Goal: Transaction & Acquisition: Purchase product/service

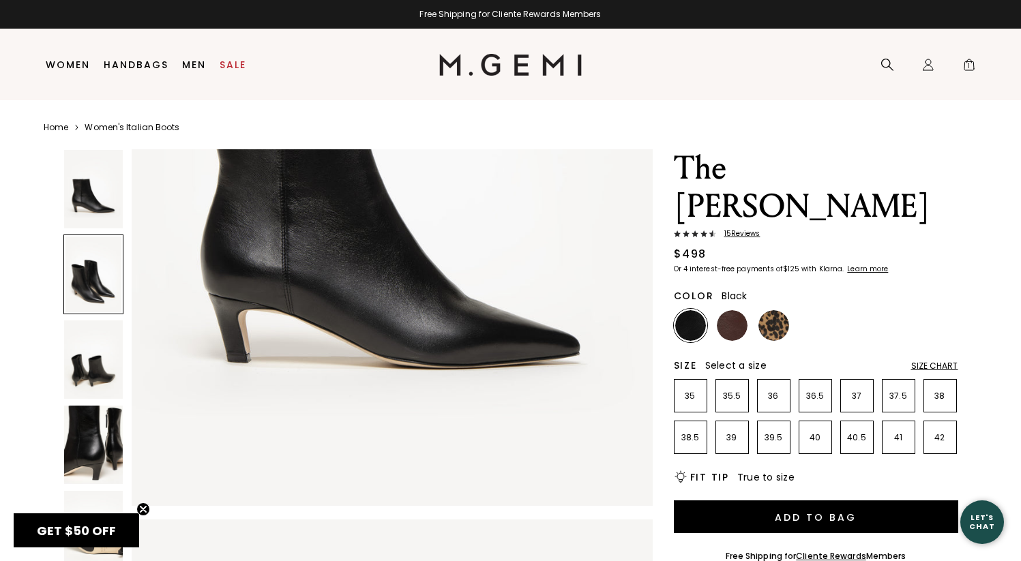
scroll to position [319, 0]
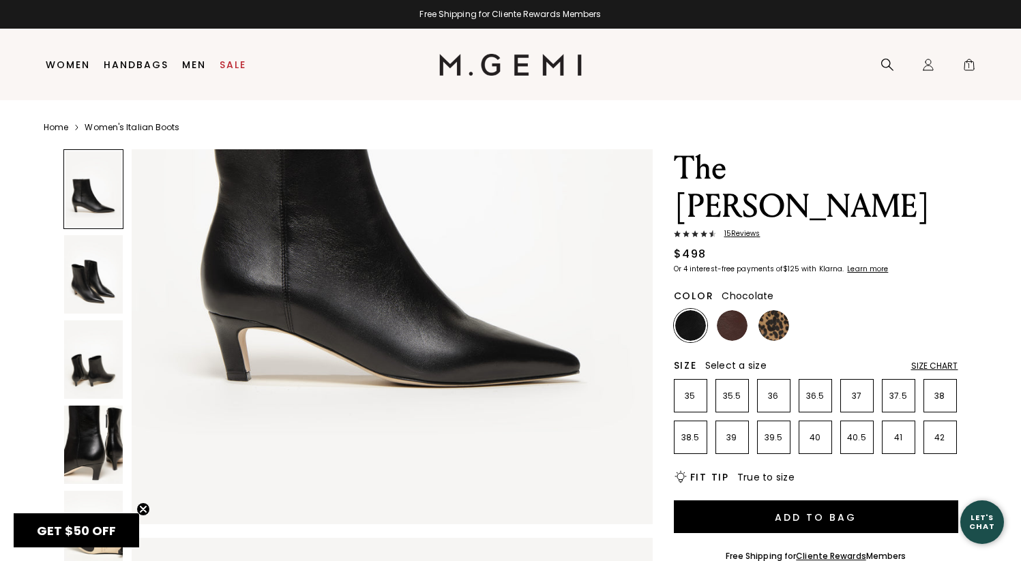
click at [721, 310] on img at bounding box center [732, 325] width 31 height 31
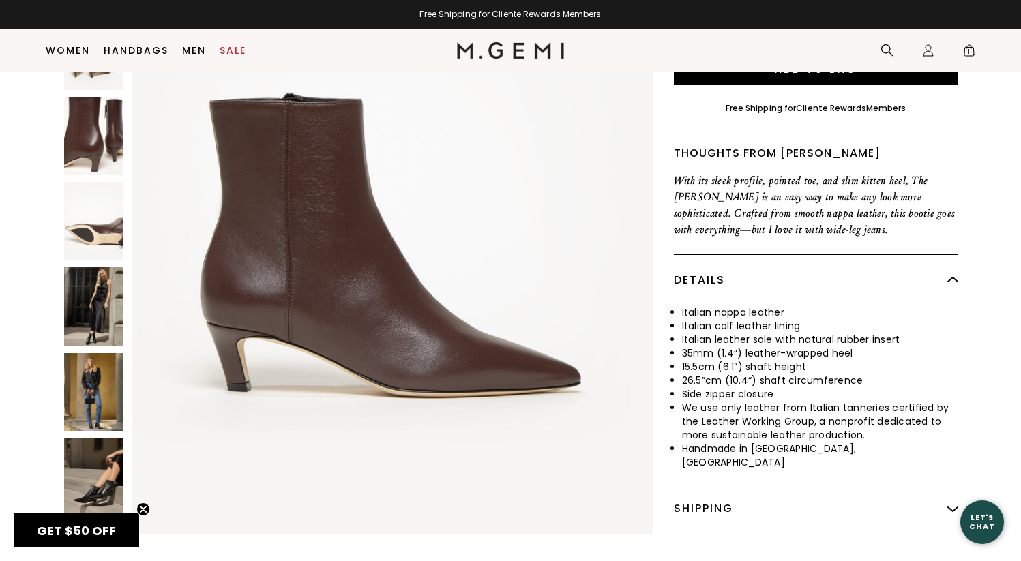
scroll to position [572, 0]
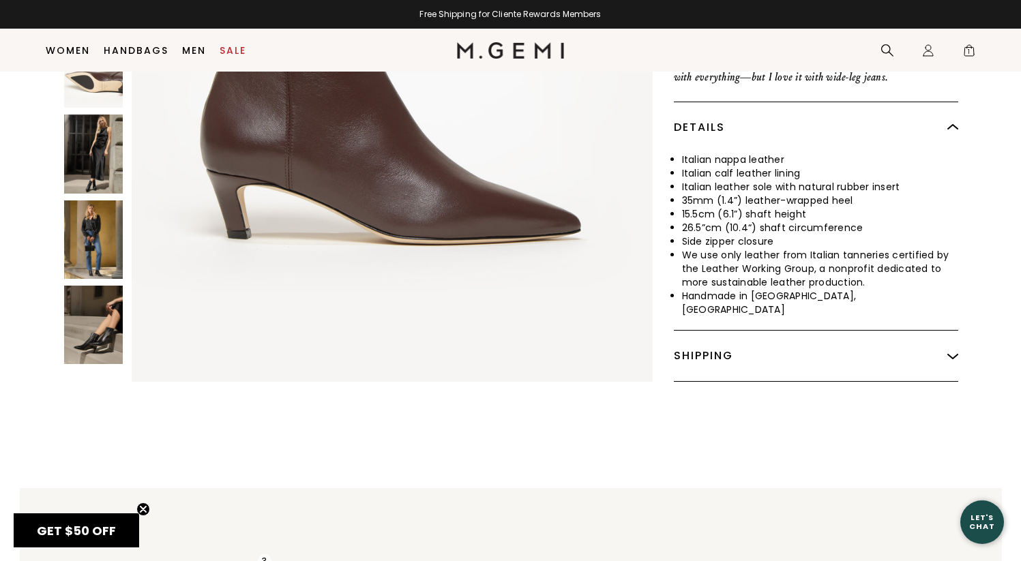
click at [87, 200] on img at bounding box center [93, 239] width 59 height 78
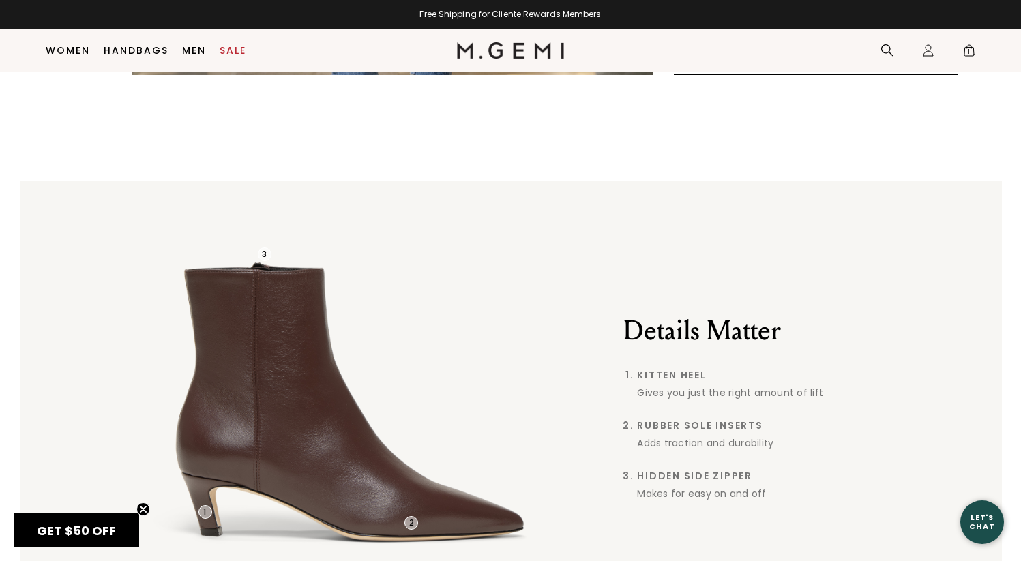
scroll to position [886, 0]
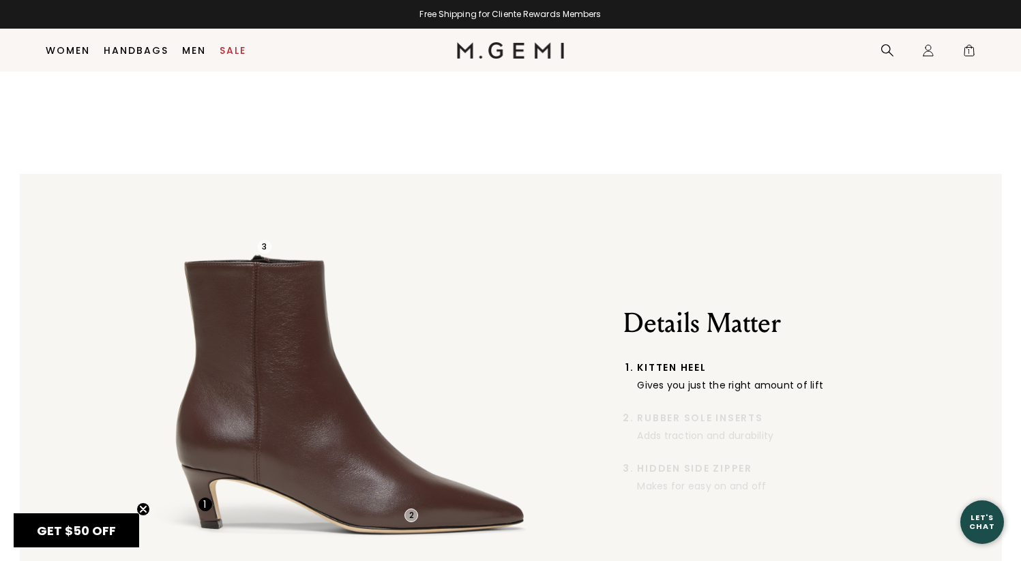
click at [204, 498] on div "1" at bounding box center [205, 505] width 14 height 14
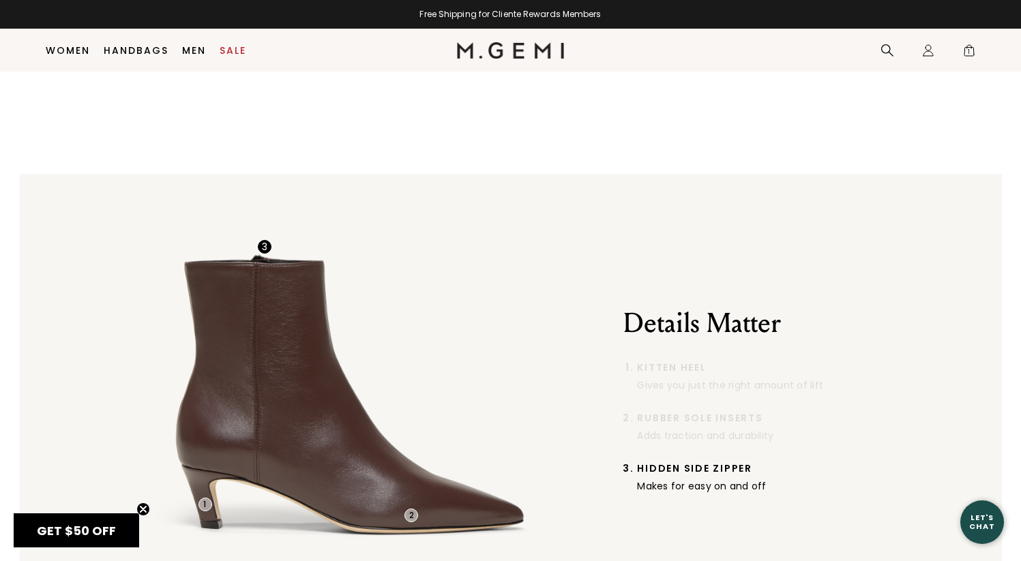
click at [260, 240] on div "3" at bounding box center [265, 247] width 14 height 14
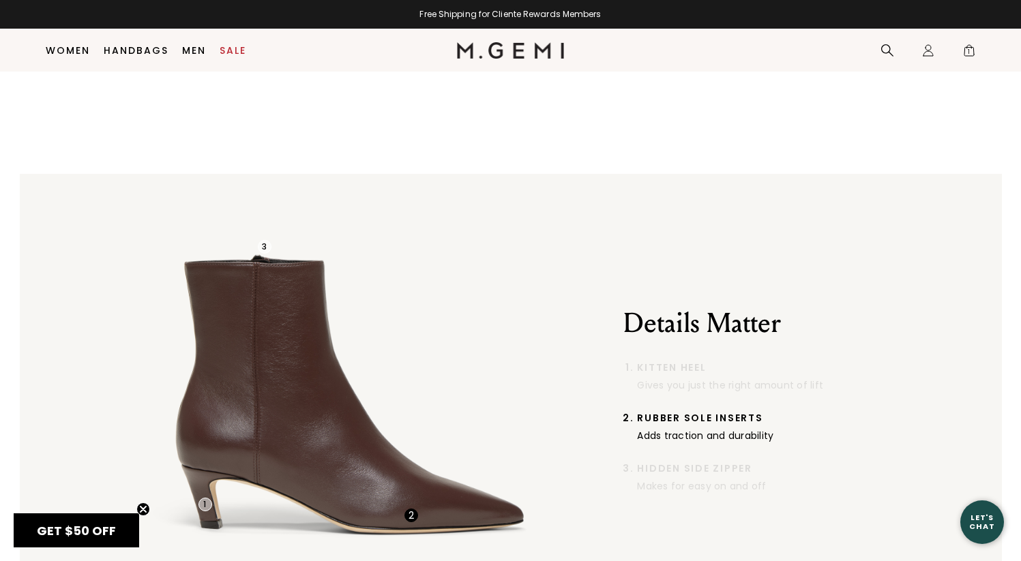
click at [411, 509] on div "2" at bounding box center [411, 516] width 14 height 14
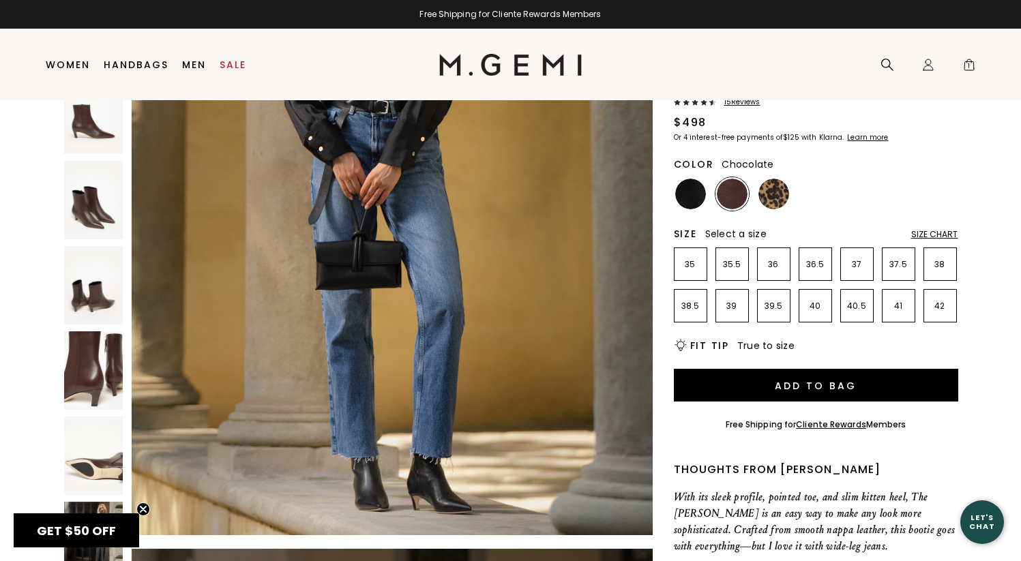
scroll to position [241, 0]
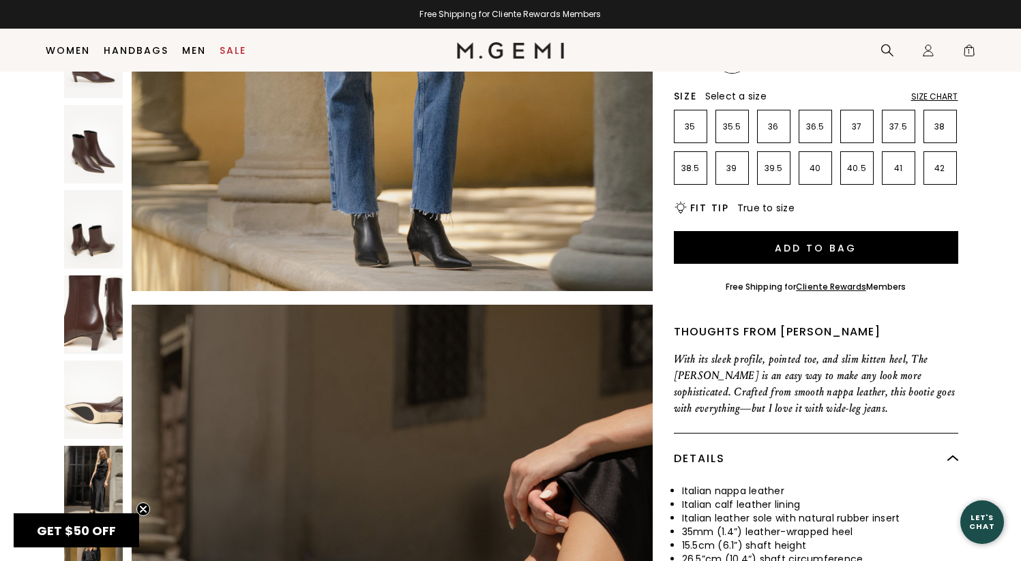
click at [110, 275] on img at bounding box center [93, 314] width 59 height 78
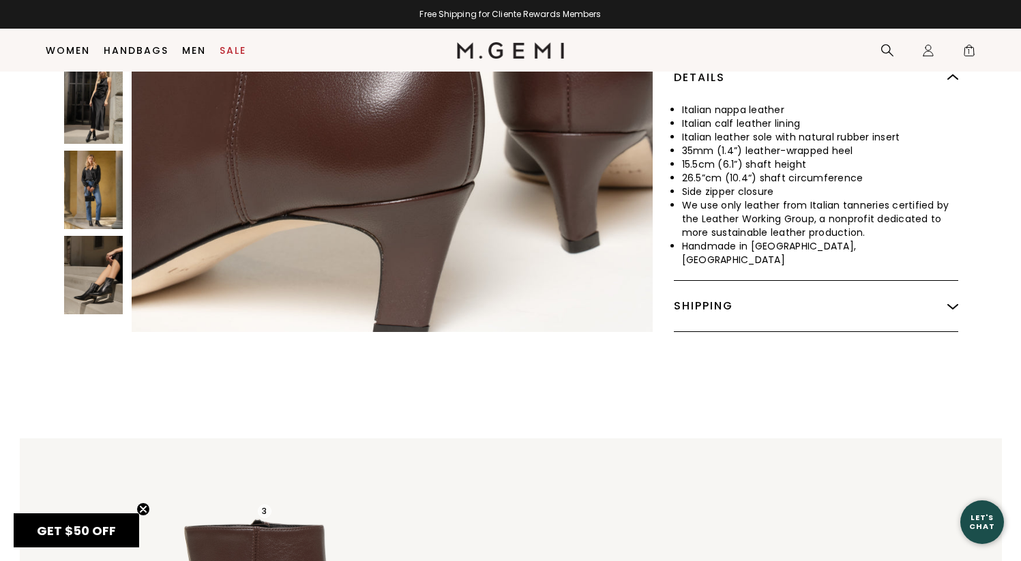
scroll to position [624, 0]
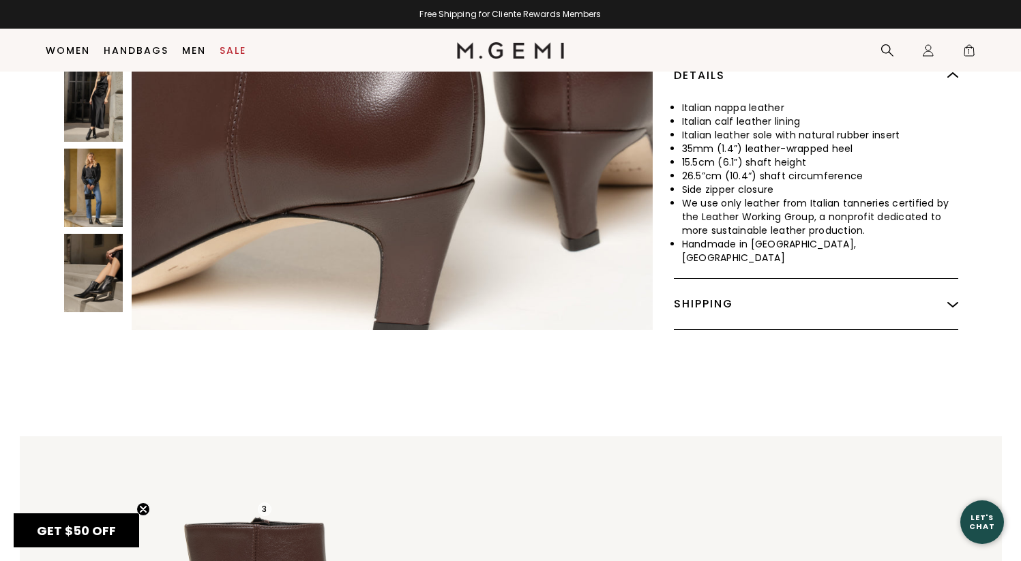
click at [92, 234] on img at bounding box center [93, 273] width 59 height 78
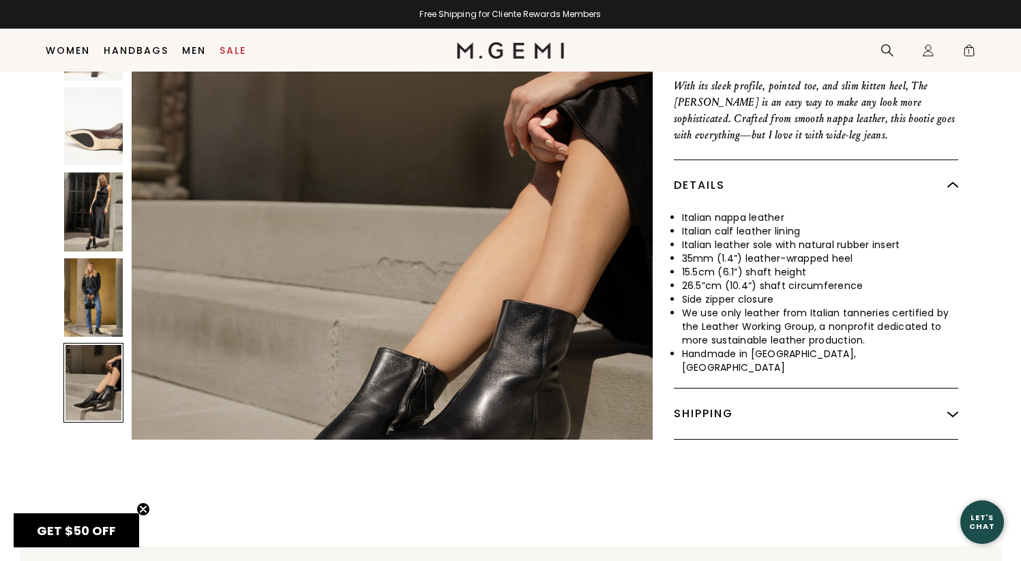
scroll to position [4765, 0]
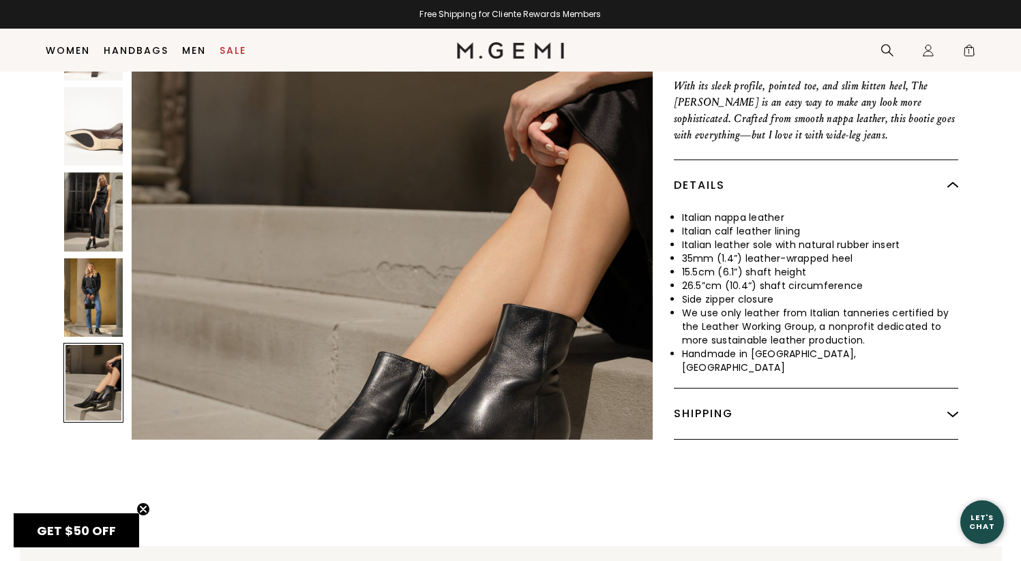
click at [81, 283] on img at bounding box center [93, 297] width 59 height 78
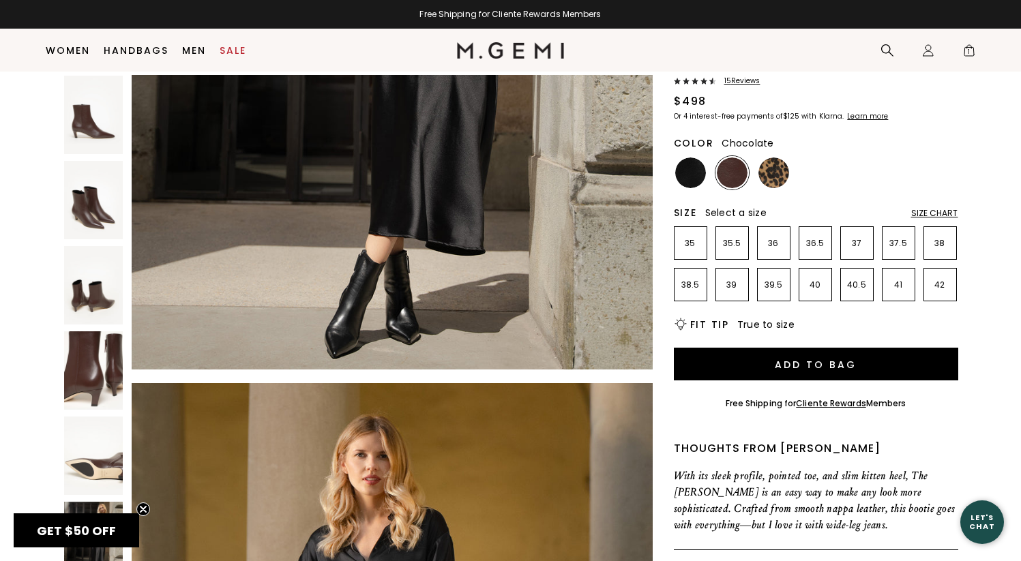
scroll to position [98, 0]
